Goal: Navigation & Orientation: Find specific page/section

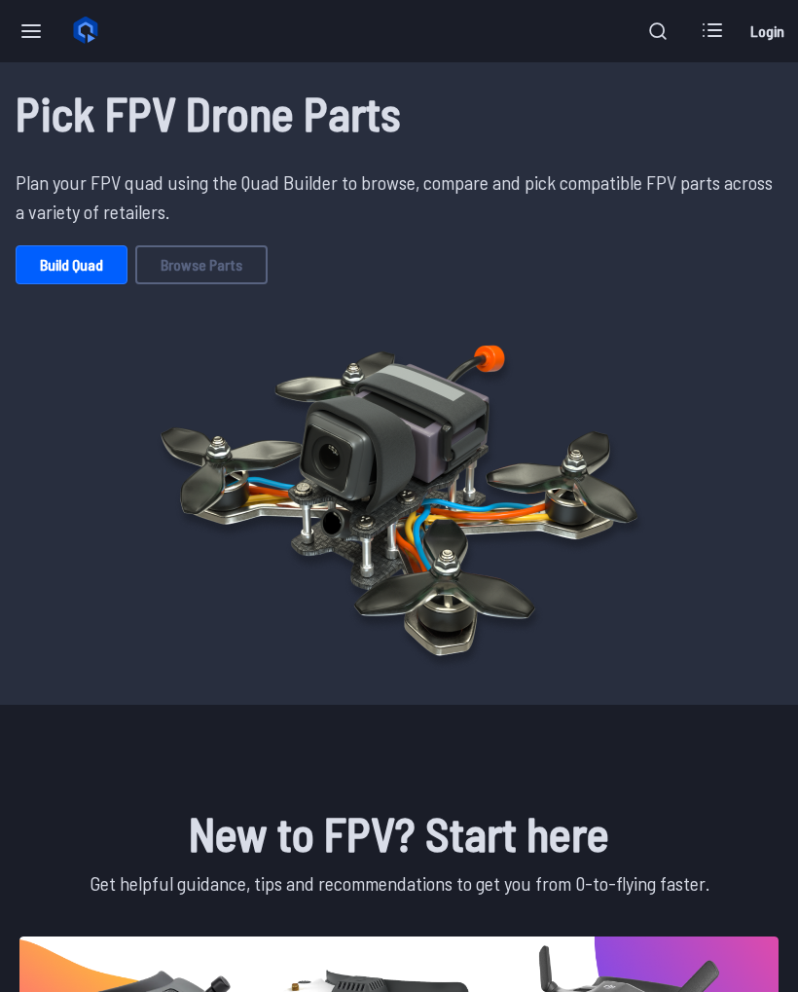
click at [182, 248] on link "Browse Parts" at bounding box center [201, 264] width 132 height 39
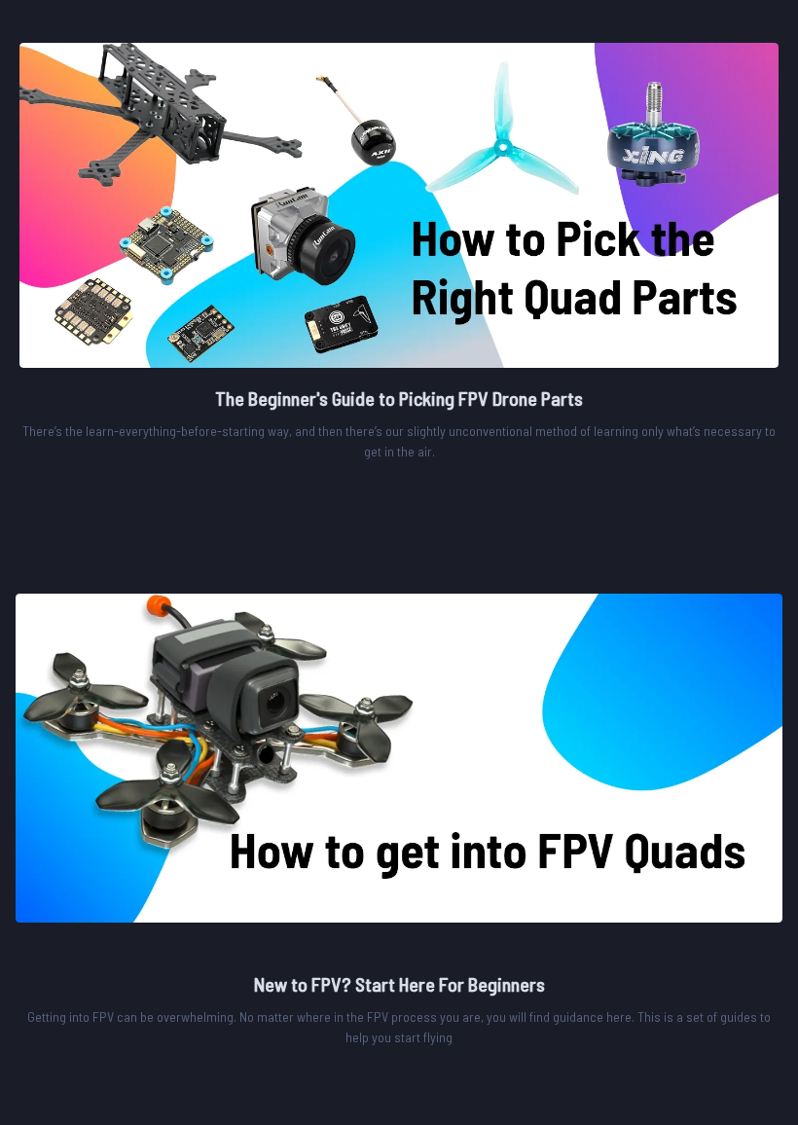
scroll to position [1852, 0]
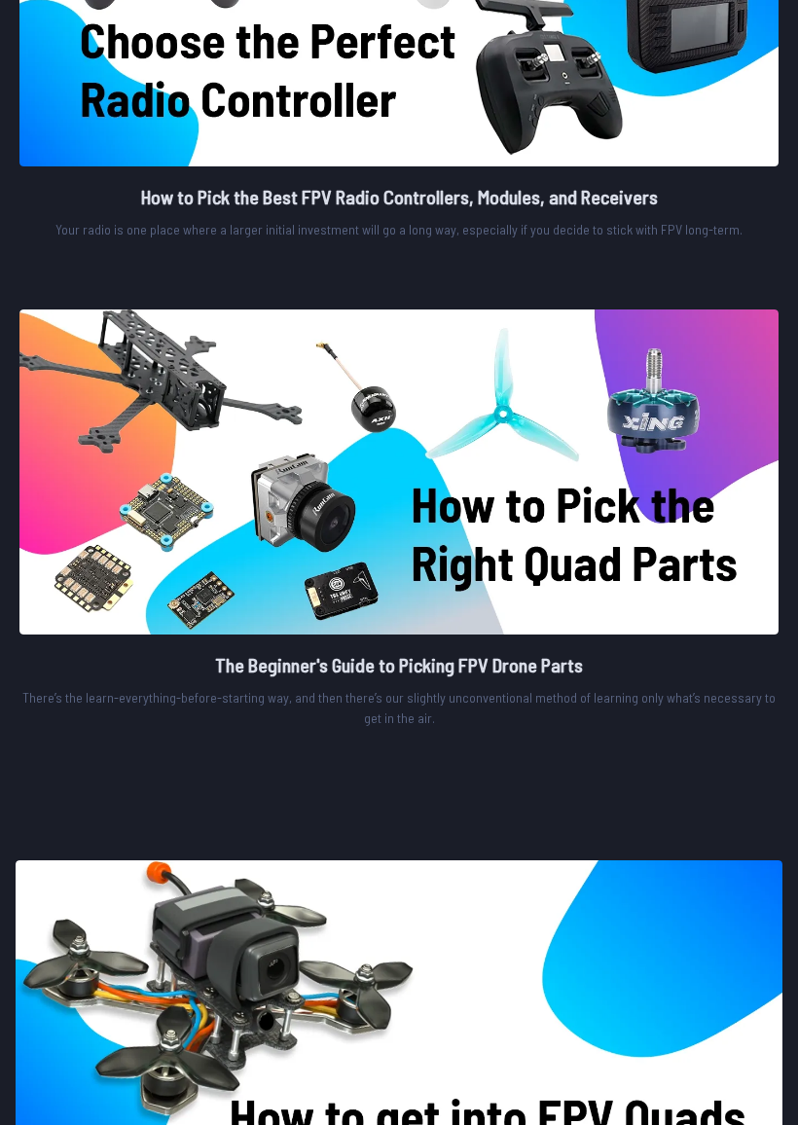
click at [662, 557] on img at bounding box center [398, 472] width 759 height 325
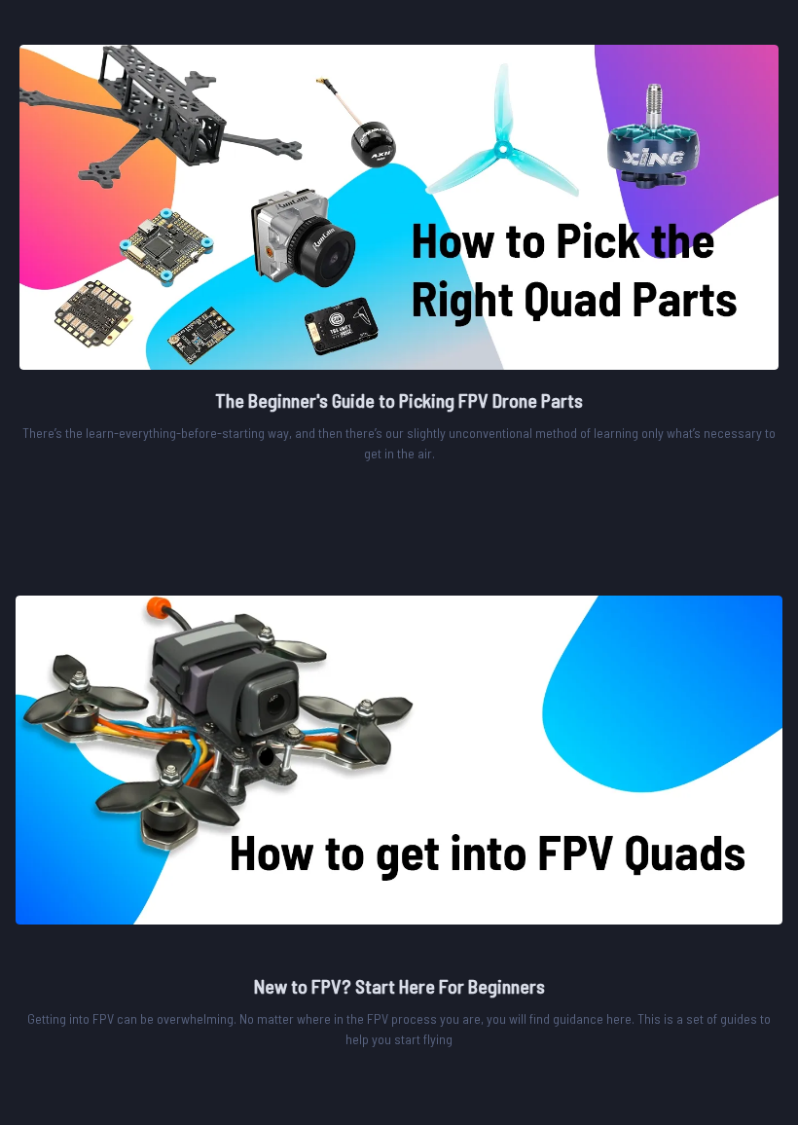
scroll to position [1850, 0]
click at [207, 789] on img at bounding box center [399, 760] width 767 height 329
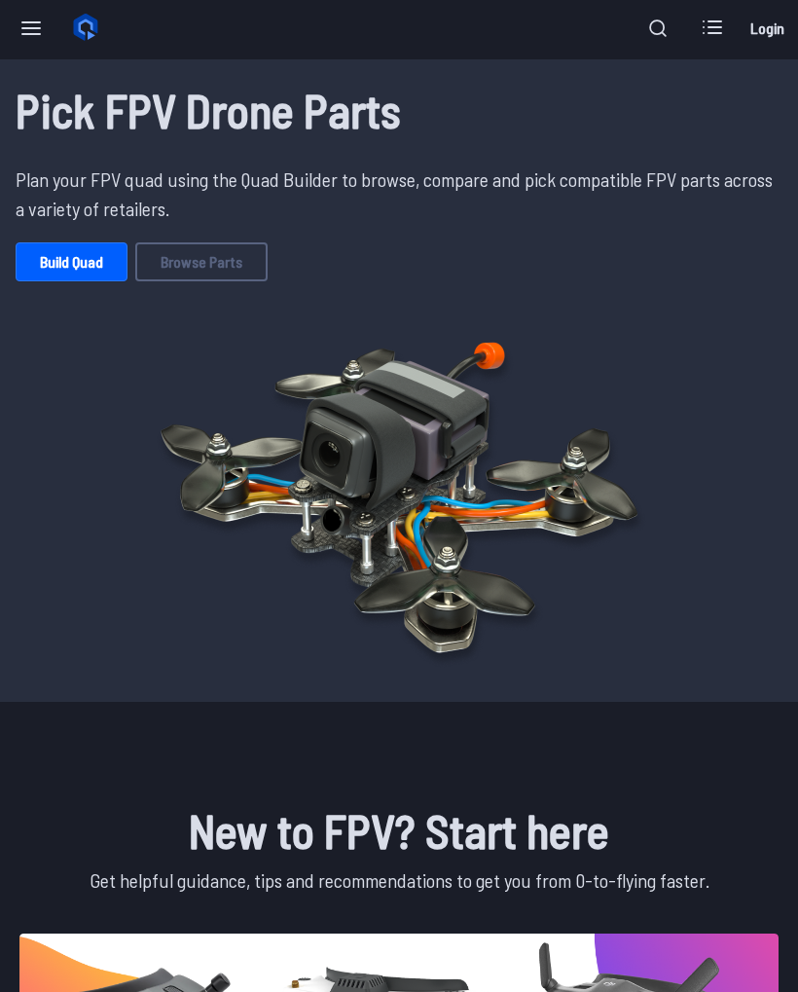
scroll to position [0, 0]
